Goal: Find specific page/section: Find specific page/section

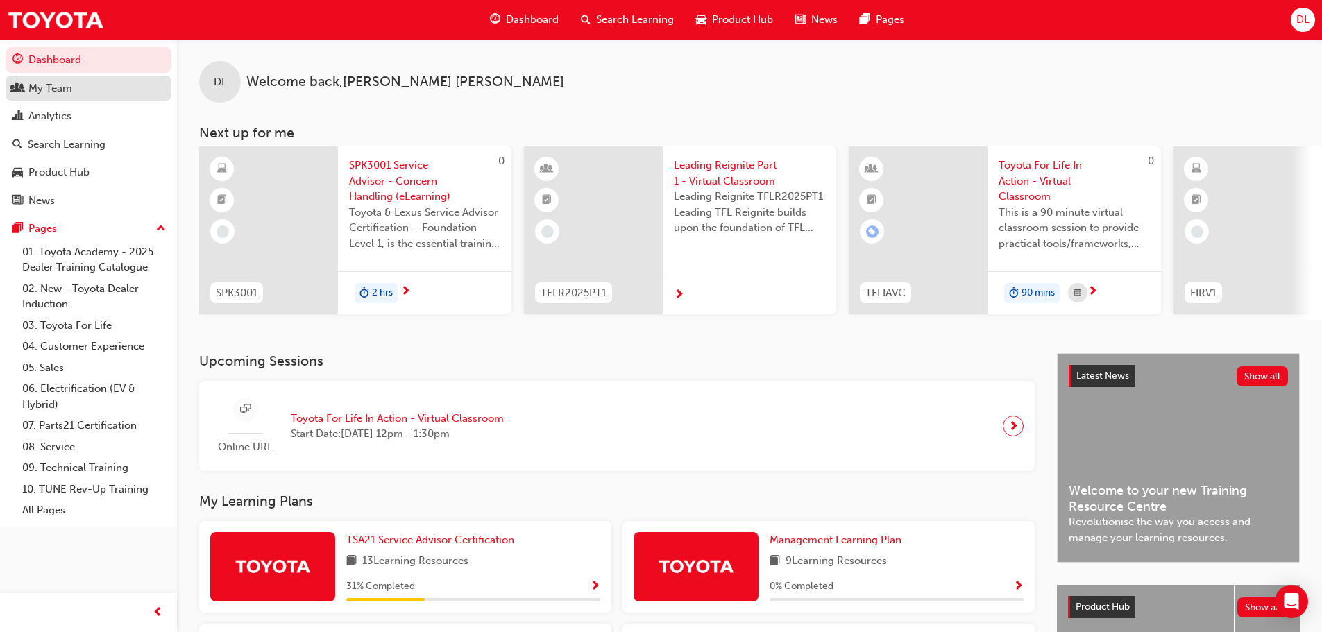
click at [57, 92] on div "My Team" at bounding box center [50, 89] width 44 height 16
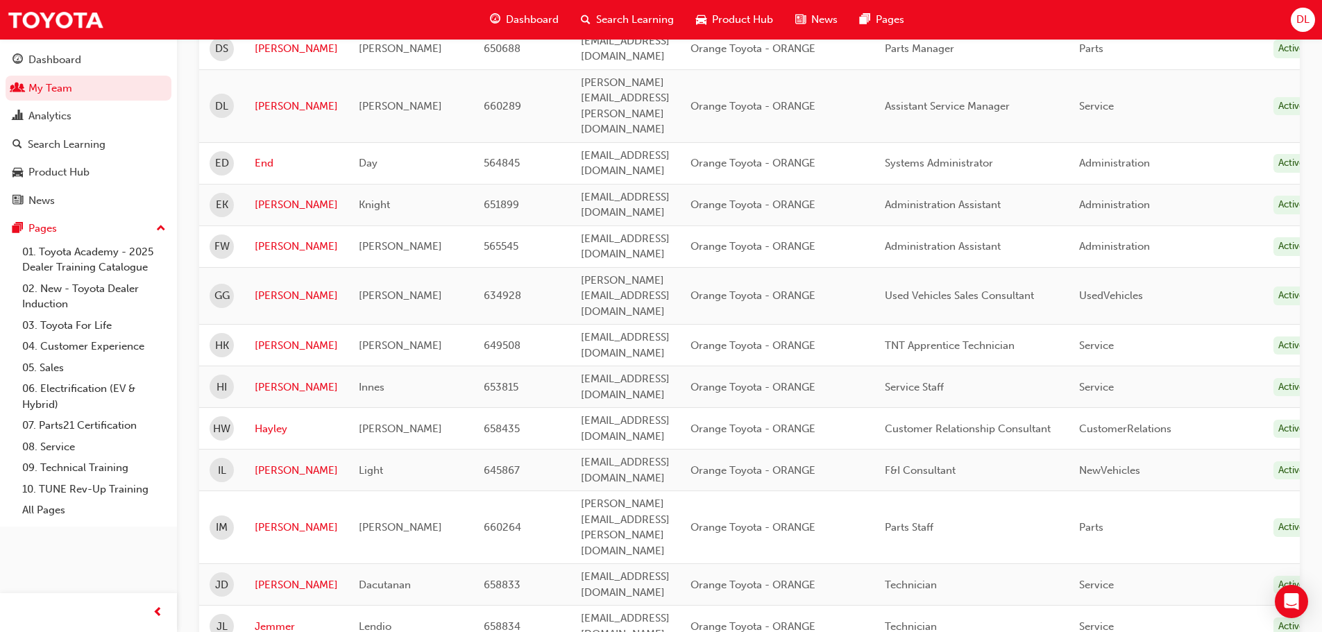
scroll to position [625, 0]
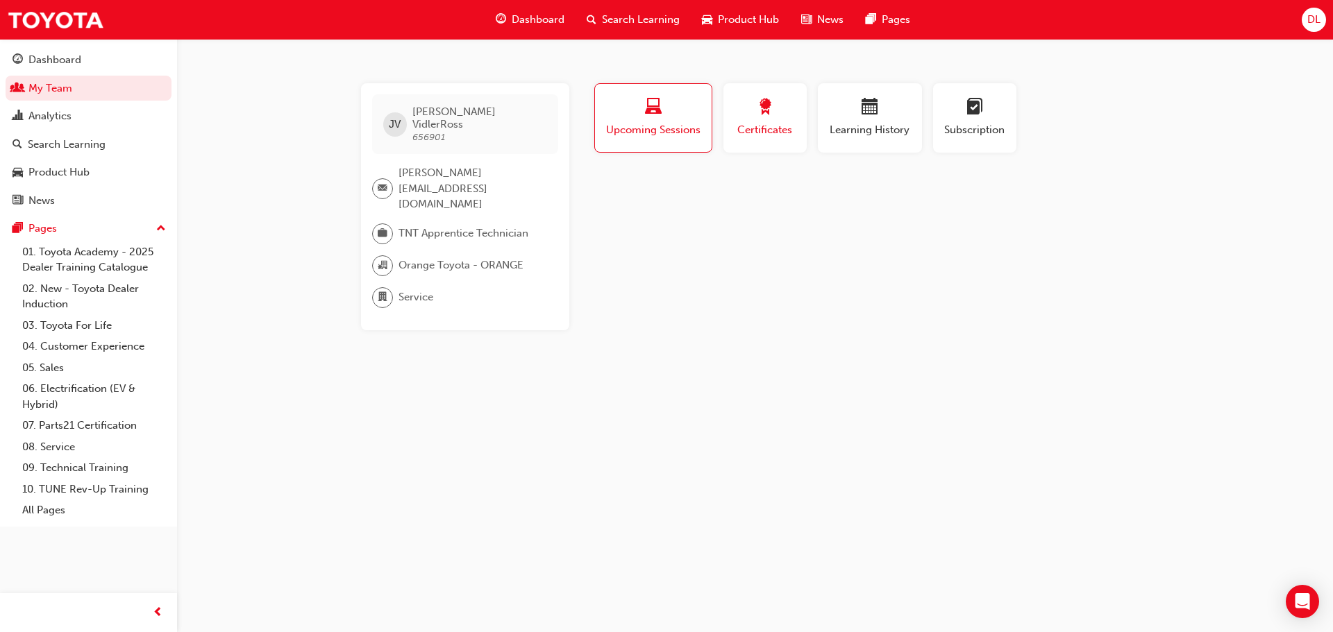
click at [759, 128] on span "Certificates" at bounding box center [765, 130] width 62 height 16
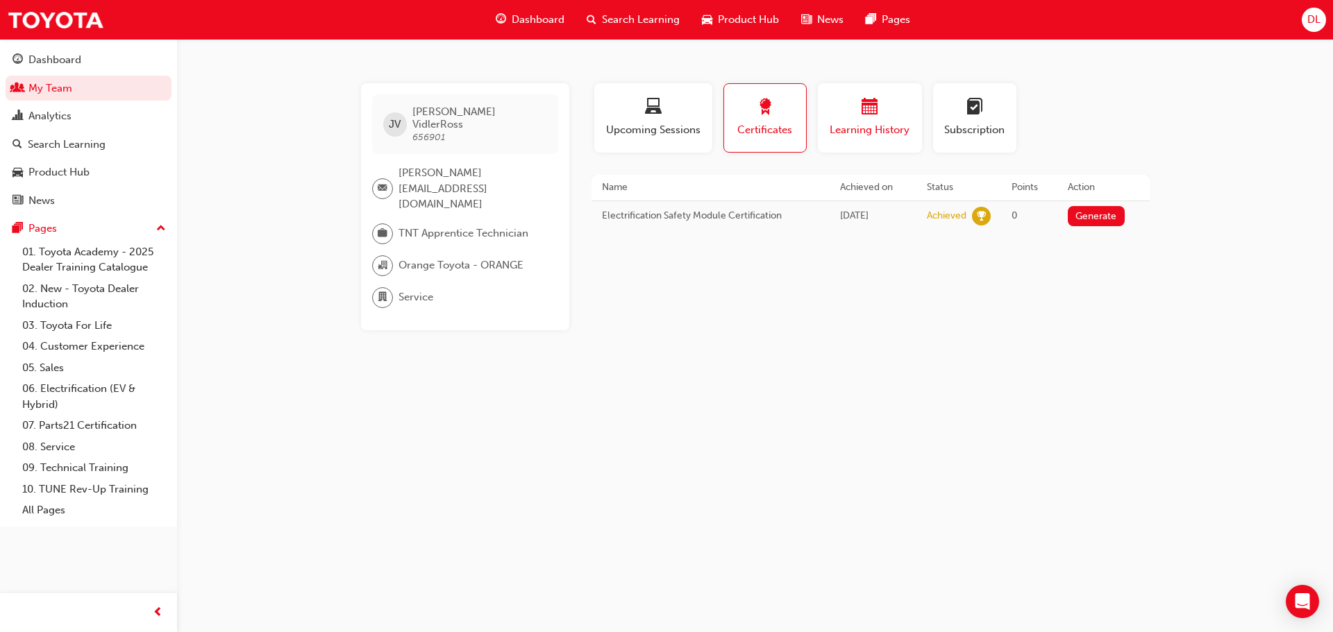
click at [835, 130] on span "Learning History" at bounding box center [869, 130] width 83 height 16
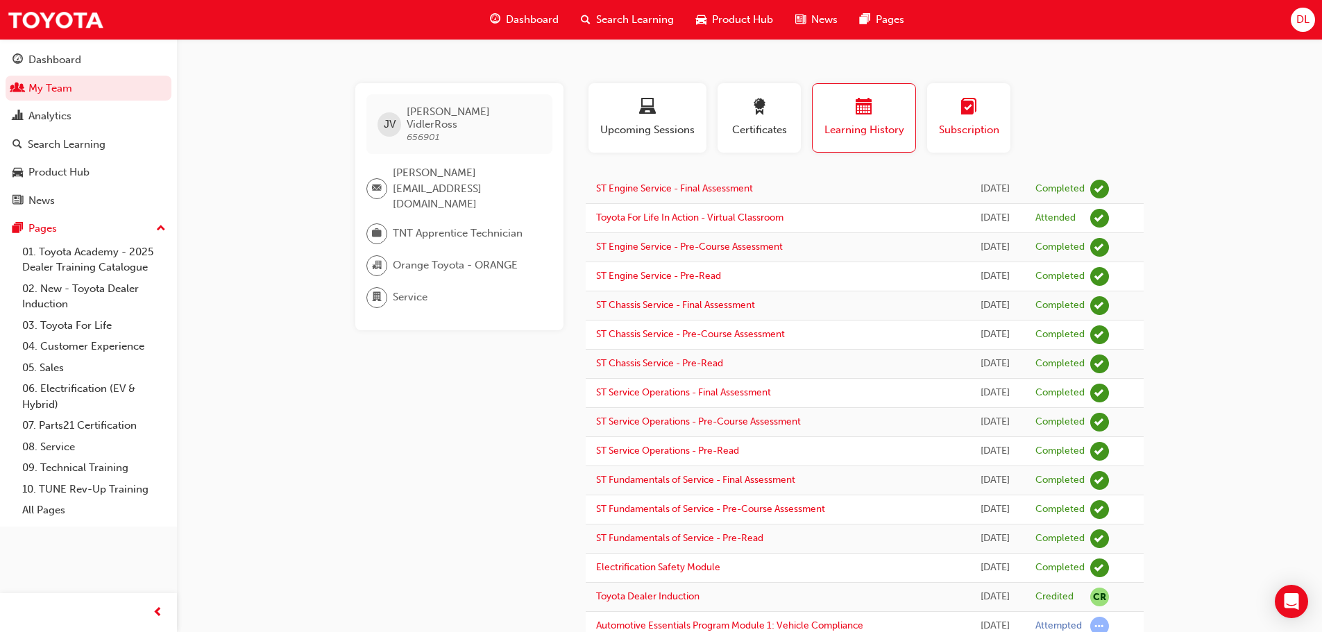
click at [944, 138] on button "Subscription" at bounding box center [968, 117] width 83 height 69
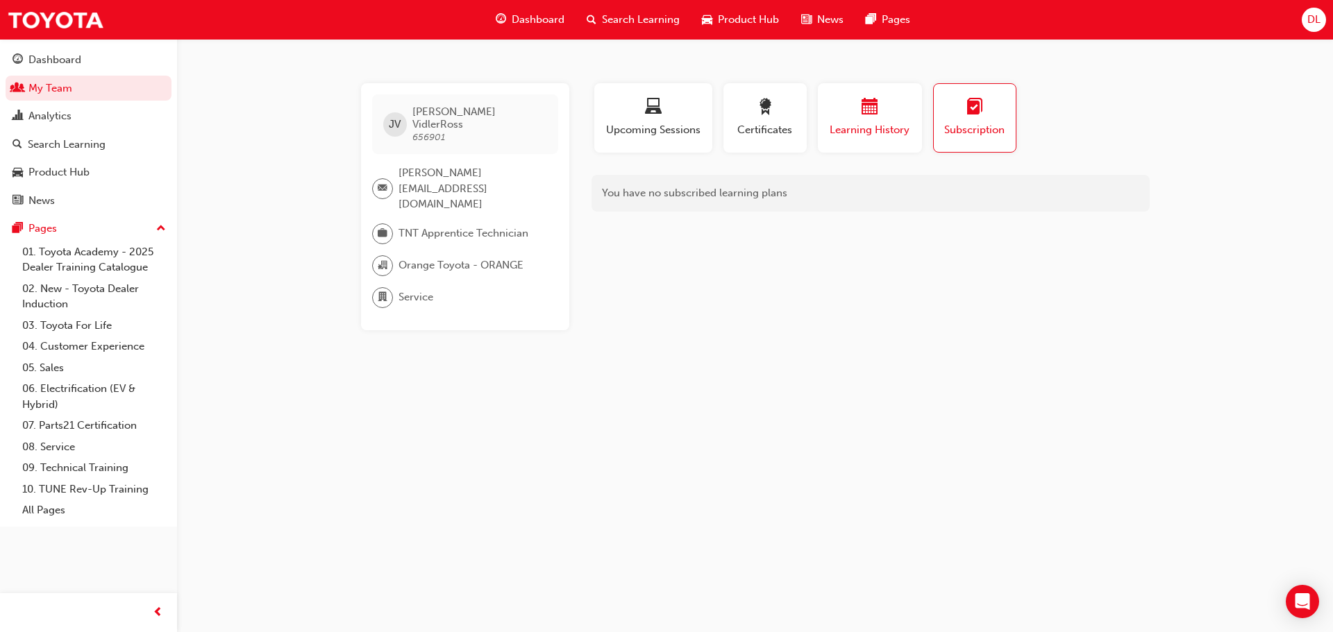
click at [834, 133] on span "Learning History" at bounding box center [869, 130] width 83 height 16
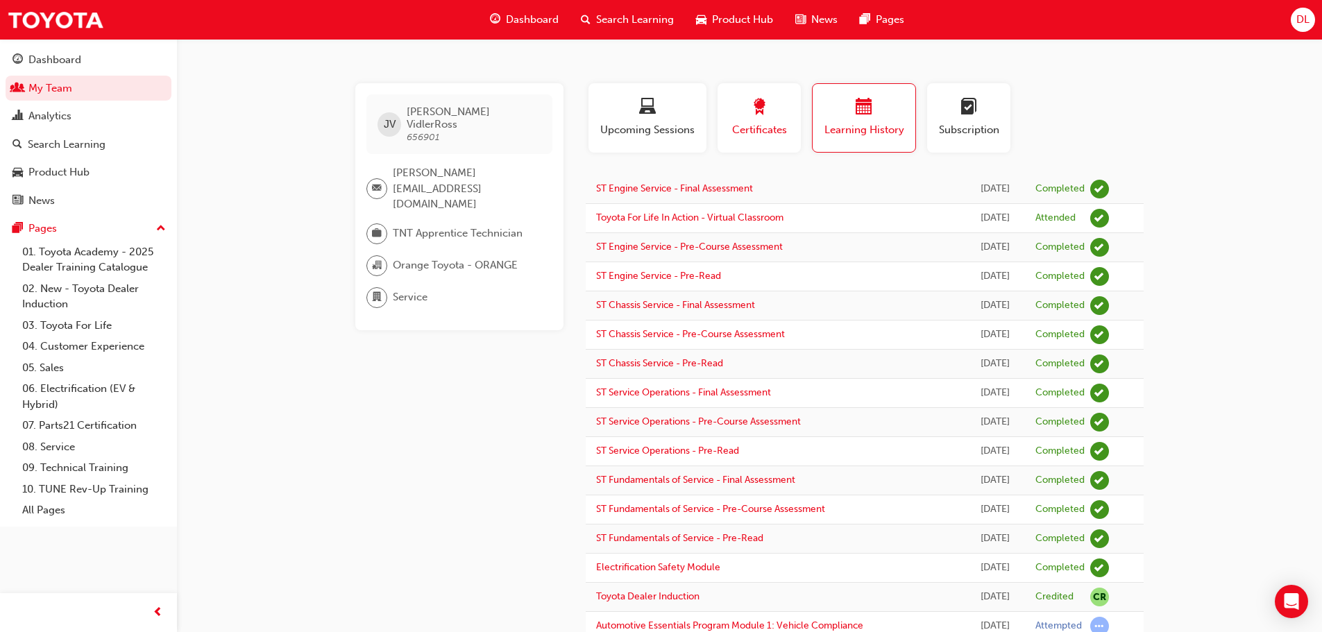
click at [784, 138] on button "Certificates" at bounding box center [759, 117] width 83 height 69
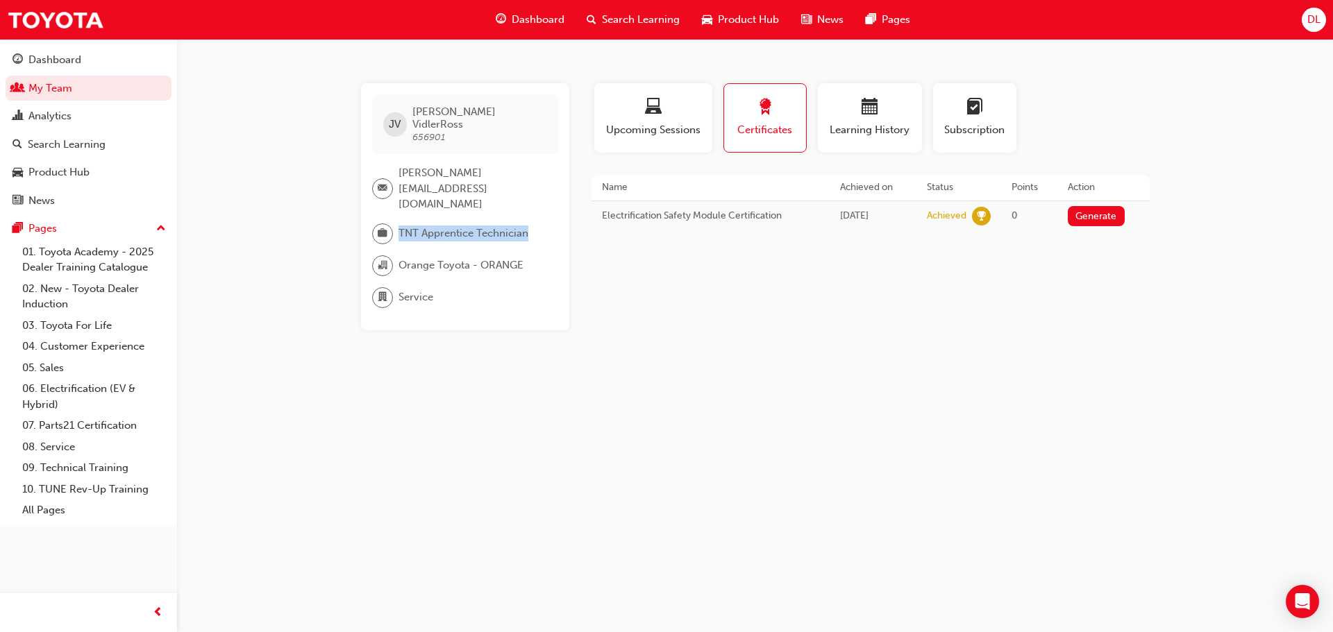
drag, startPoint x: 533, startPoint y: 198, endPoint x: 380, endPoint y: 201, distance: 153.4
click at [380, 224] on div "TNT Apprentice Technician" at bounding box center [459, 234] width 175 height 21
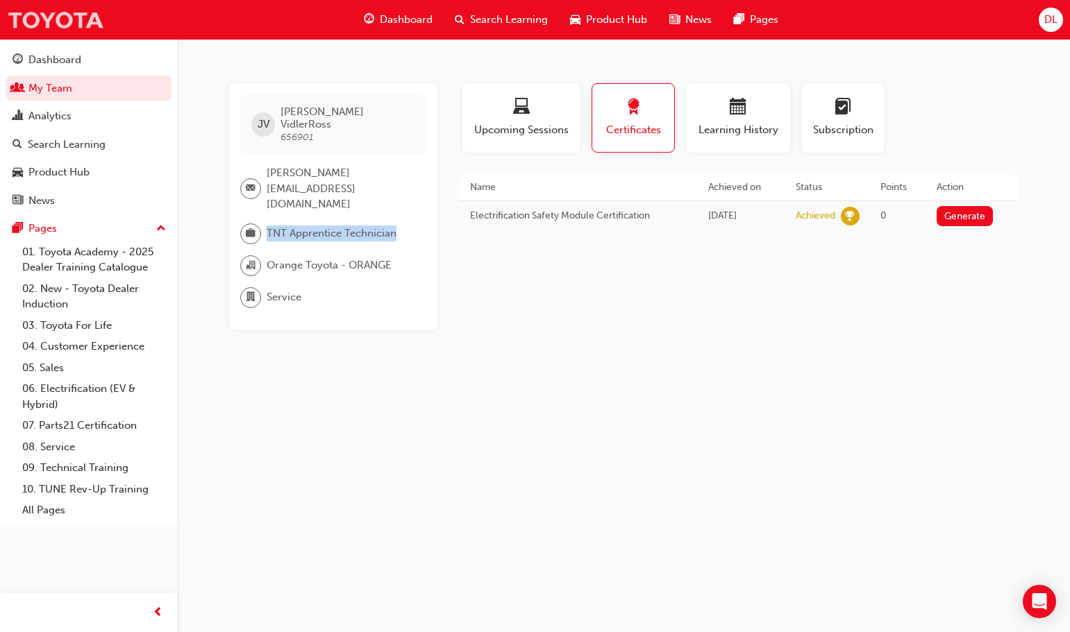
click at [68, 21] on img at bounding box center [55, 19] width 97 height 31
